Goal: Task Accomplishment & Management: Contribute content

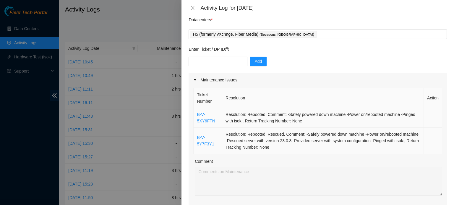
scroll to position [30, 0]
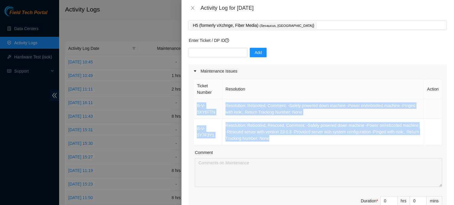
drag, startPoint x: 288, startPoint y: 138, endPoint x: 197, endPoint y: 106, distance: 96.6
click at [197, 106] on tbody "B-V-5XY6FTN Resolution: Rebooted, Comment: -Safely powered down machine -Power …" at bounding box center [318, 122] width 249 height 46
copy tbody "B-V-5XY6FTN Resolution: Rebooted, Comment: -Safely powered down machine -Power …"
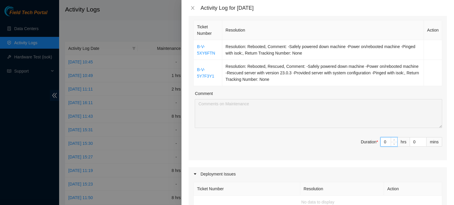
drag, startPoint x: 382, startPoint y: 142, endPoint x: 361, endPoint y: 139, distance: 21.5
click at [362, 139] on span "Duration * 0 hrs 0 mins" at bounding box center [317, 145] width 249 height 17
type input "3"
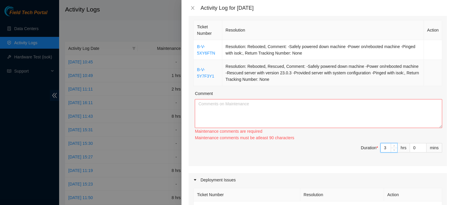
type input "3"
drag, startPoint x: 298, startPoint y: 75, endPoint x: 265, endPoint y: 103, distance: 43.0
click at [288, 80] on td "Resolution: Rebooted, Rescued, Comment: -Safely powered down machine -Power on/…" at bounding box center [323, 73] width 202 height 26
click at [261, 111] on textarea "Comment" at bounding box center [318, 113] width 247 height 29
paste textarea "B-V-5XY6FTN Resolution: Rebooted, Comment: -Safely powered down machine -Power …"
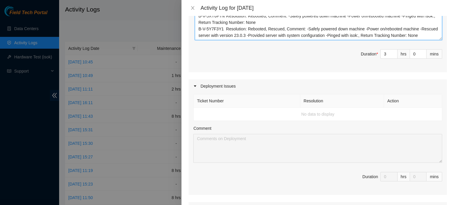
scroll to position [177, 0]
type textarea "B-V-5XY6FTN Resolution: Rebooted, Comment: -Safely powered down machine -Power …"
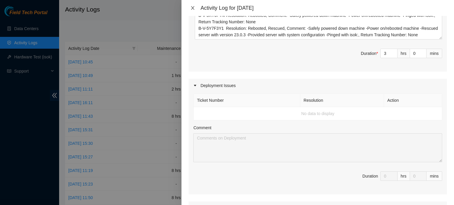
click at [190, 7] on icon "close" at bounding box center [192, 8] width 5 height 5
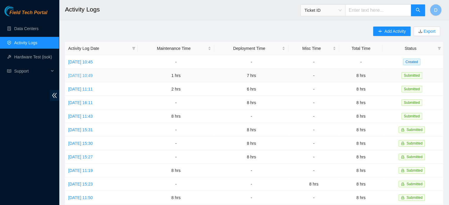
click at [90, 77] on link "Thu, 09 Oct 2025 10:49" at bounding box center [80, 75] width 25 height 5
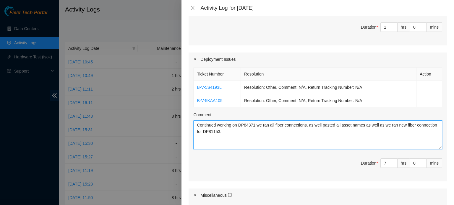
click at [248, 124] on textarea "Continued working on DP84371 we ran all fiber connections, as well pasted all a…" at bounding box center [317, 135] width 249 height 29
drag, startPoint x: 255, startPoint y: 124, endPoint x: 186, endPoint y: 127, distance: 69.2
click at [186, 127] on div "Note: This activity log is for informational purposes only. You will not be pai…" at bounding box center [317, 110] width 272 height 189
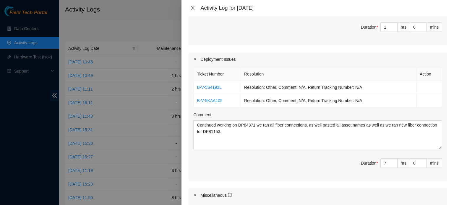
click at [194, 5] on button "Close" at bounding box center [193, 8] width 8 height 6
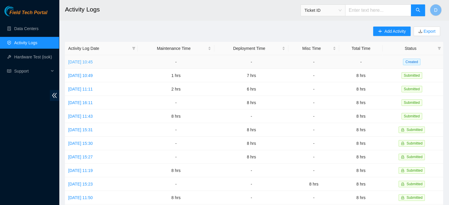
click at [92, 61] on link "Fri, 10 Oct 2025 10:45" at bounding box center [80, 62] width 25 height 5
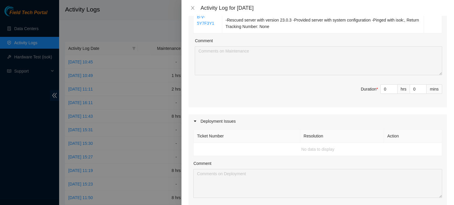
scroll to position [148, 0]
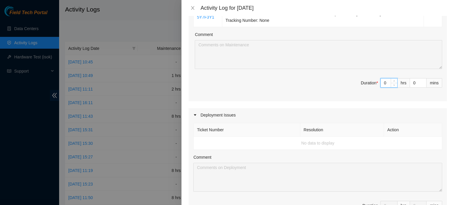
click at [305, 66] on div "Ticket Number Resolution Action B-V-5XY6FTN Resolution: Rebooted, Comment: -Saf…" at bounding box center [318, 31] width 258 height 142
type input "8"
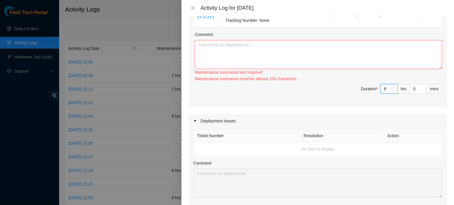
type input "8"
click at [252, 38] on div "Comment" at bounding box center [318, 35] width 247 height 9
click at [243, 52] on textarea "Comment" at bounding box center [318, 54] width 247 height 29
paste textarea "B-V-5XY6FTN Resolution: Rebooted, Comment: -Safely powered down machine -Power …"
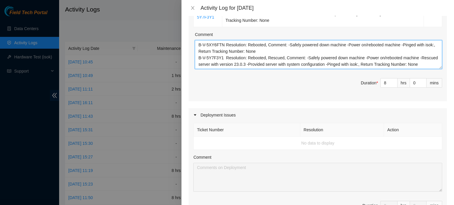
scroll to position [11, 0]
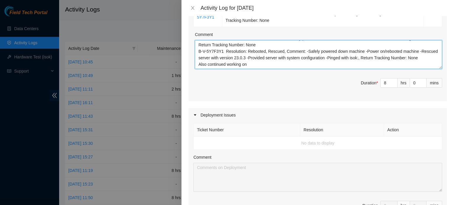
paste textarea "Continued working on DP84371"
drag, startPoint x: 249, startPoint y: 67, endPoint x: 208, endPoint y: 75, distance: 42.4
click at [207, 75] on div "Ticket Number Resolution Action B-V-5XY6FTN Resolution: Rebooted, Comment: -Saf…" at bounding box center [318, 31] width 258 height 142
click at [266, 66] on textarea "B-V-5XY6FTN Resolution: Rebooted, Comment: -Safely powered down machine -Power …" at bounding box center [318, 54] width 247 height 29
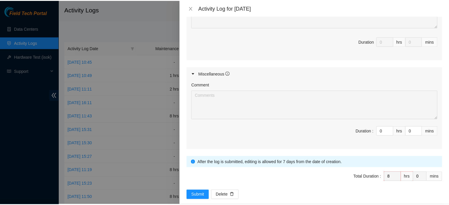
scroll to position [319, 0]
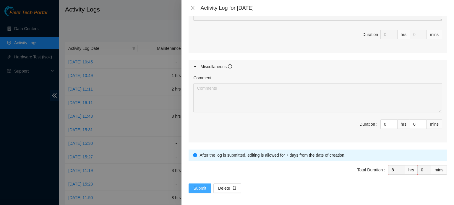
type textarea "B-V-5XY6FTN Resolution: Rebooted, Comment: -Safely powered down machine -Power …"
click at [204, 189] on span "Submit" at bounding box center [199, 188] width 13 height 7
